Goal: Go to known website: Access a specific website the user already knows

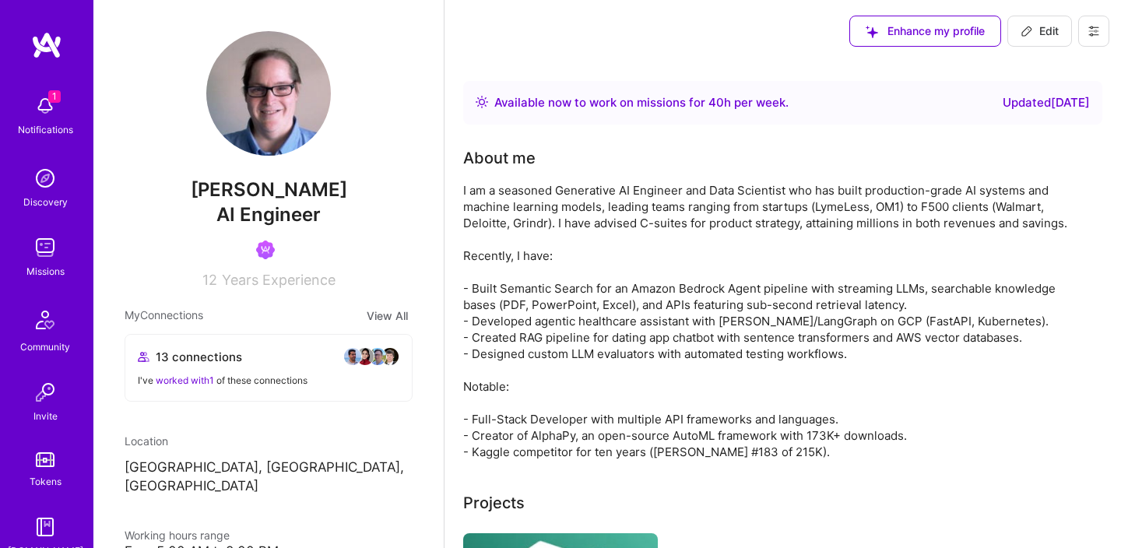
click at [44, 121] on img at bounding box center [45, 105] width 31 height 31
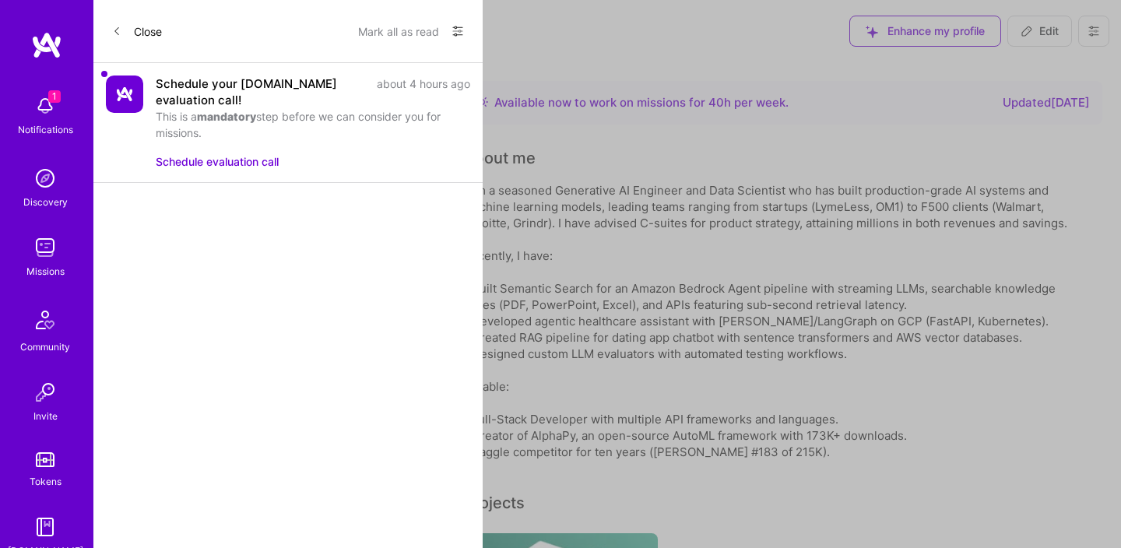
click at [392, 39] on button "Mark all as read" at bounding box center [398, 31] width 81 height 25
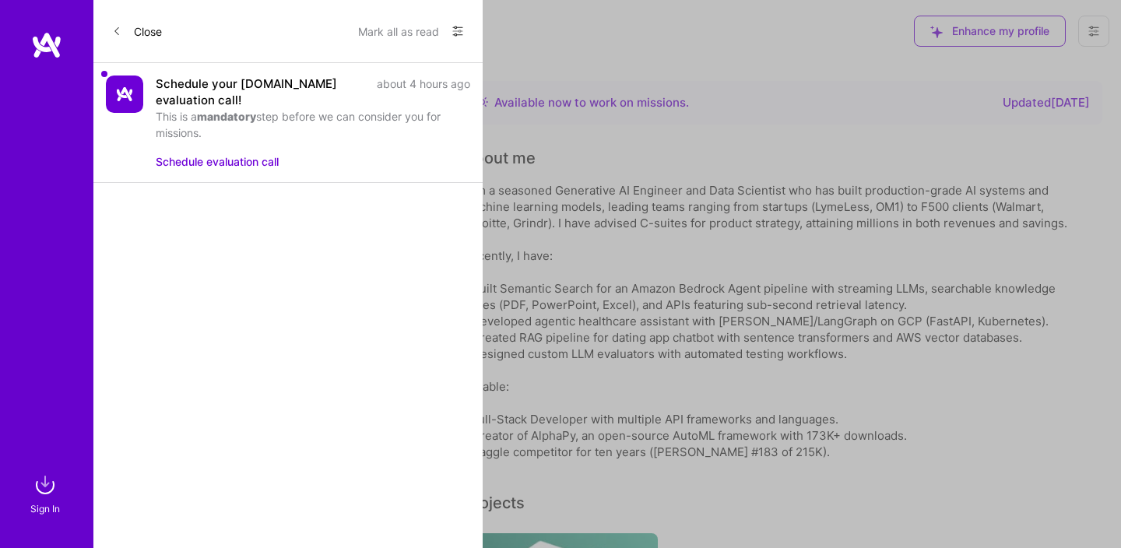
click at [145, 31] on button "Close" at bounding box center [137, 31] width 50 height 25
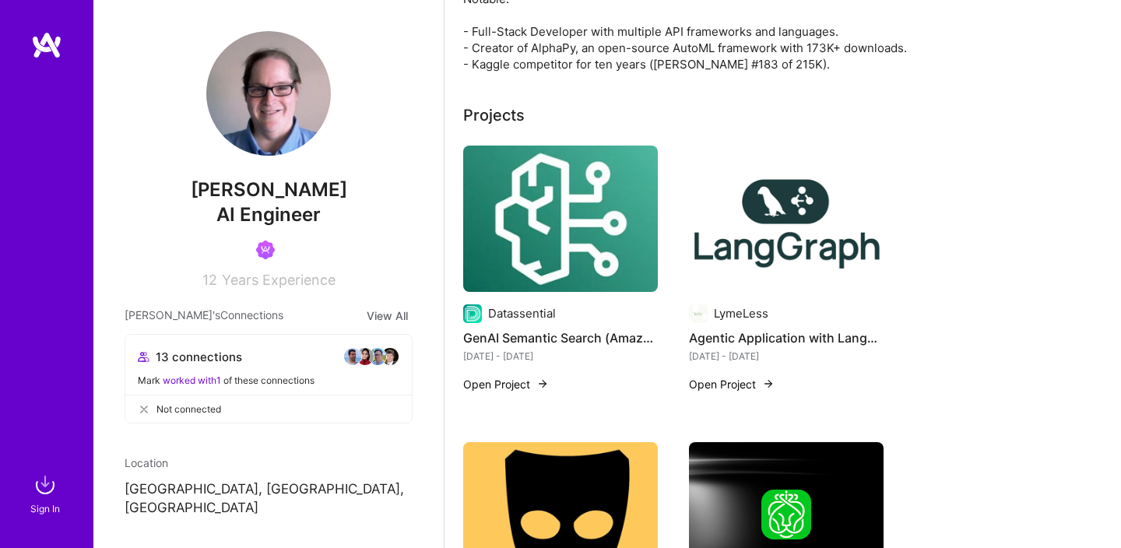
scroll to position [418, 0]
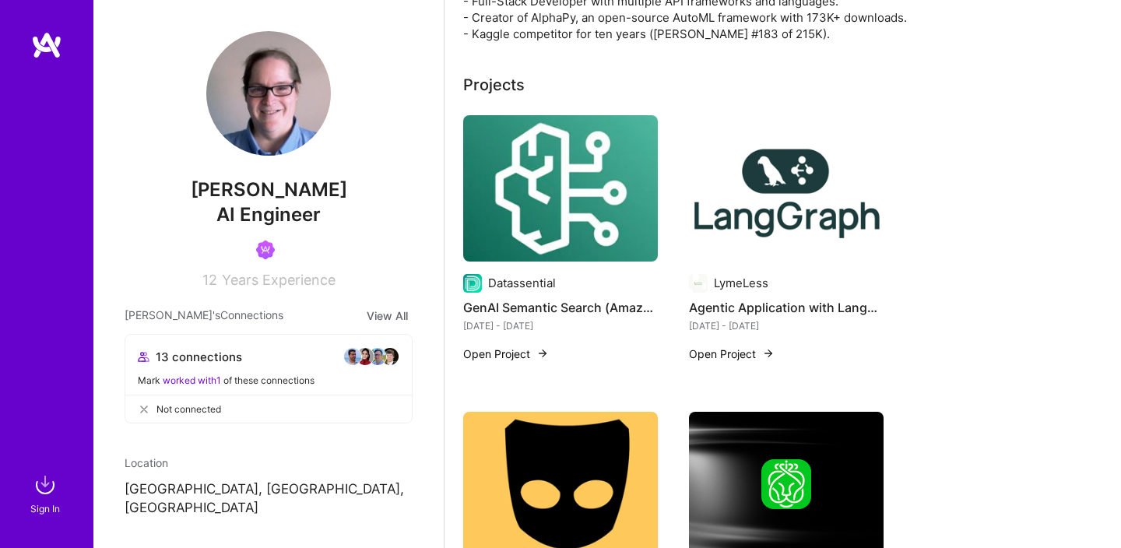
click at [45, 480] on img at bounding box center [45, 484] width 31 height 31
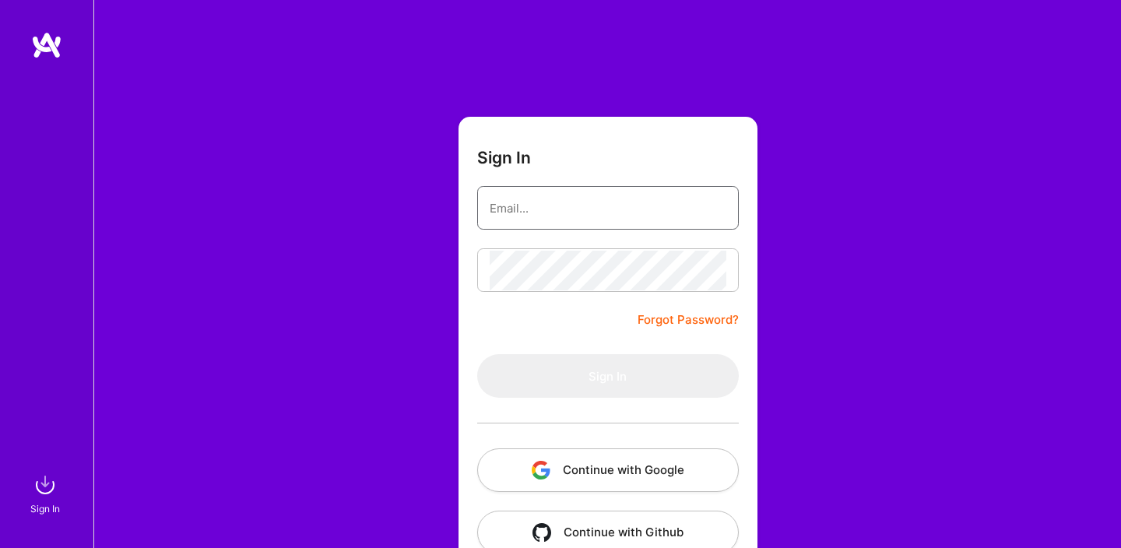
type input "[DOMAIN_NAME][EMAIL_ADDRESS][DOMAIN_NAME]"
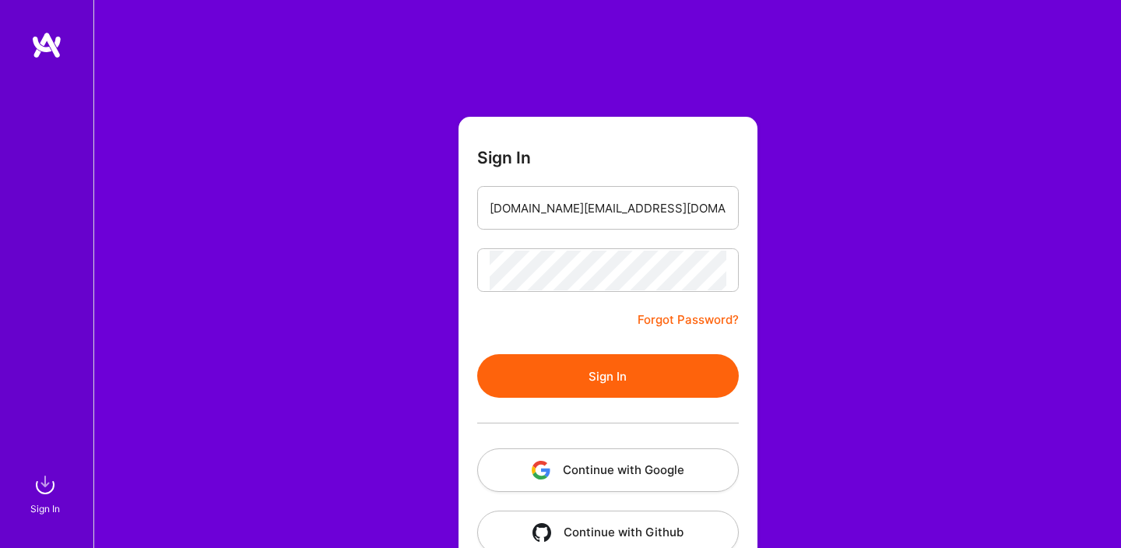
click at [593, 373] on button "Sign In" at bounding box center [608, 376] width 262 height 44
